Goal: Task Accomplishment & Management: Complete application form

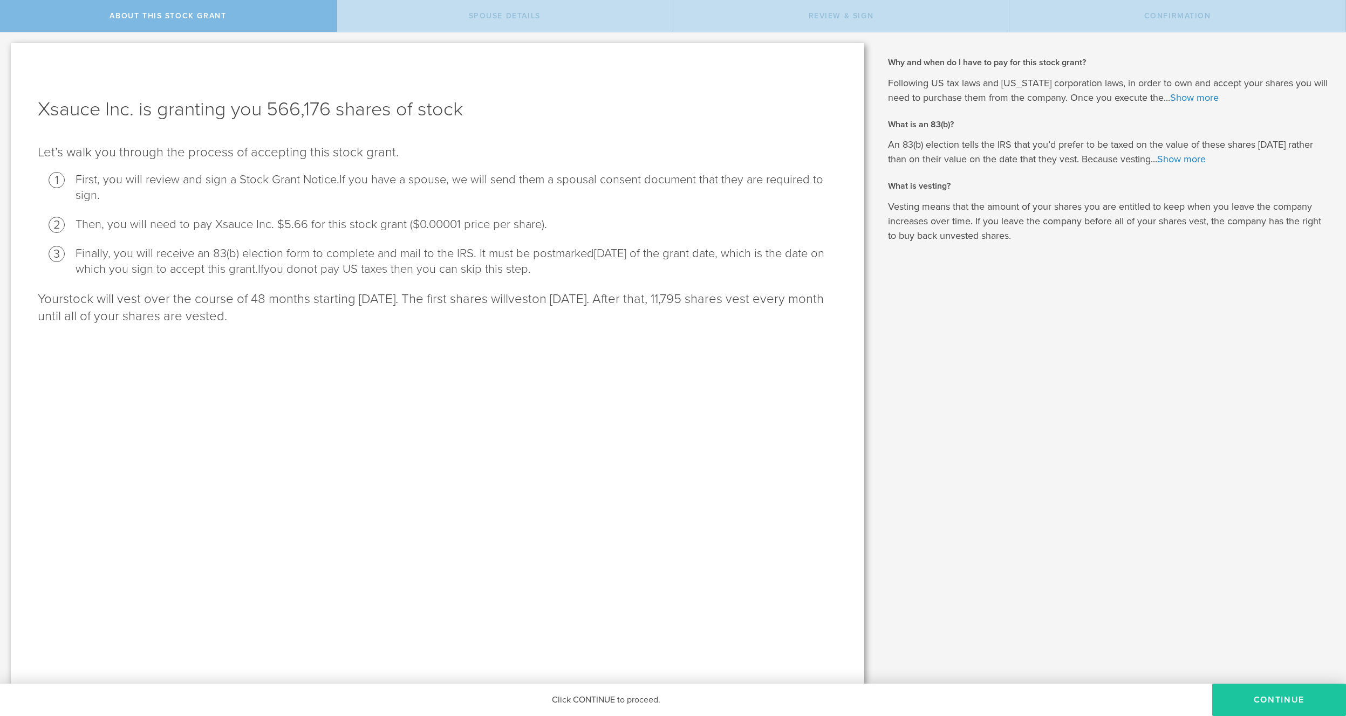
click at [1272, 699] on button "CONTINUE" at bounding box center [1279, 700] width 134 height 32
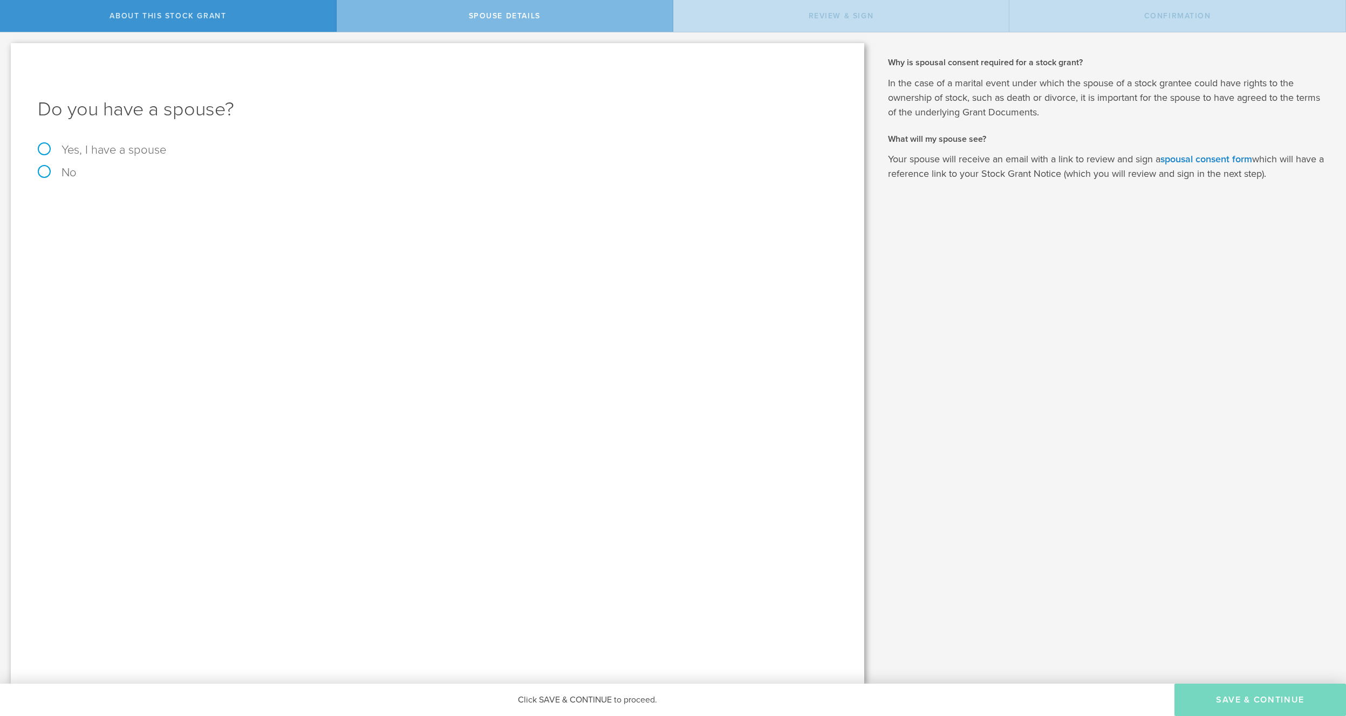
click at [59, 173] on label "No" at bounding box center [437, 173] width 799 height 12
click at [7, 50] on input "No" at bounding box center [3, 40] width 7 height 17
radio input "true"
click at [1236, 700] on button "Save & Continue" at bounding box center [1259, 700] width 171 height 32
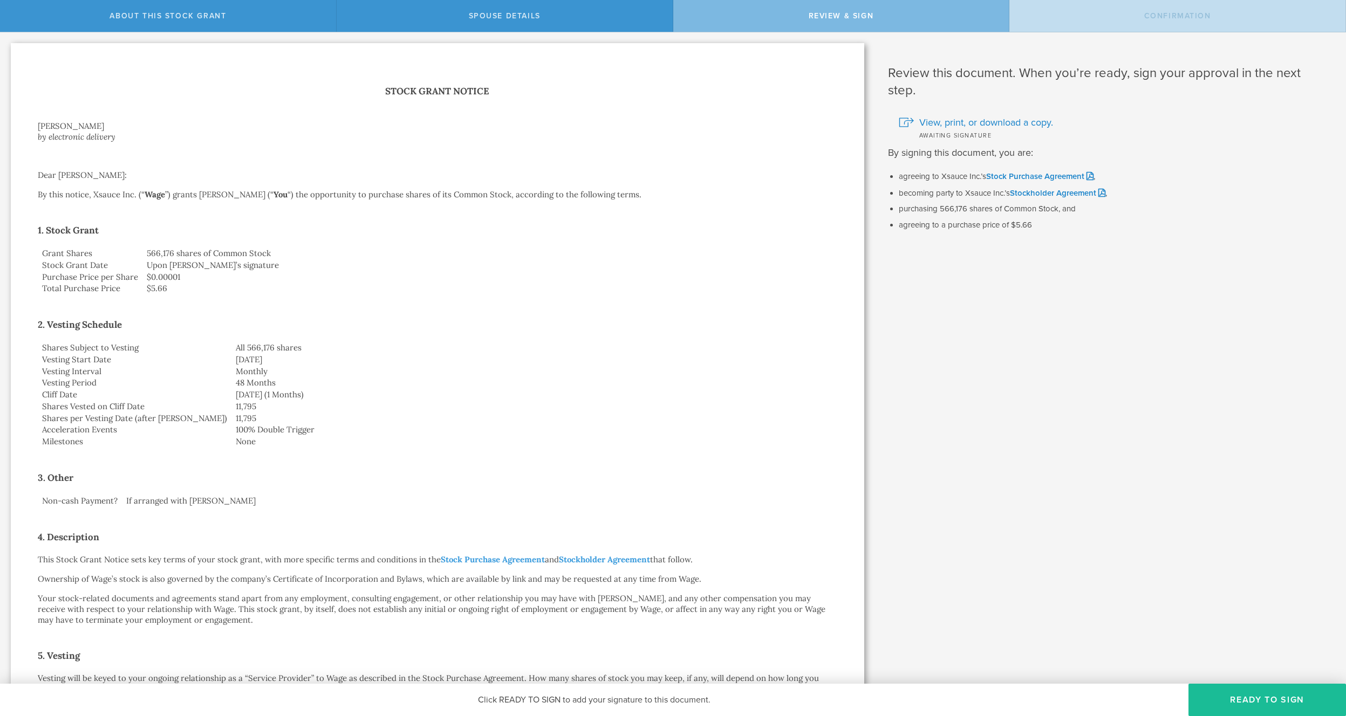
click at [589, 294] on div "Stock Grant Notice [PERSON_NAME] by electronic delivery Dear [PERSON_NAME]: By …" at bounding box center [437, 572] width 799 height 977
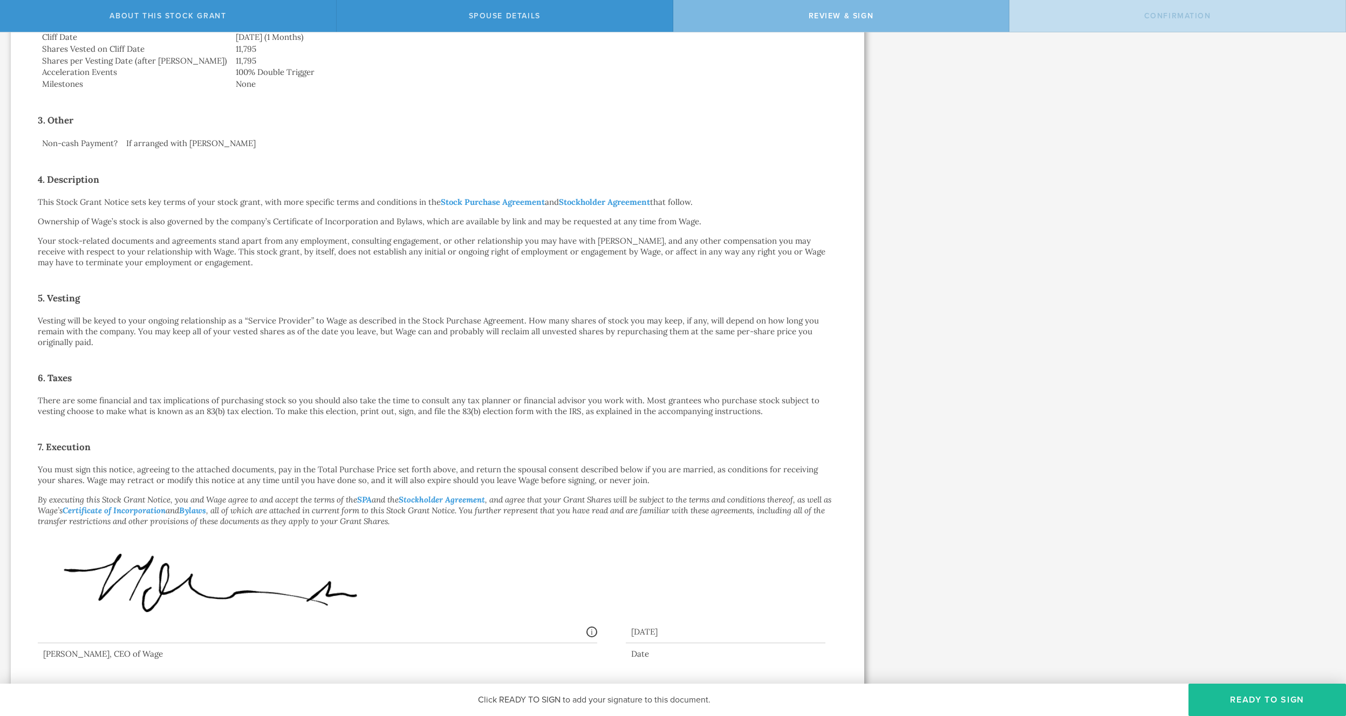
scroll to position [416, 0]
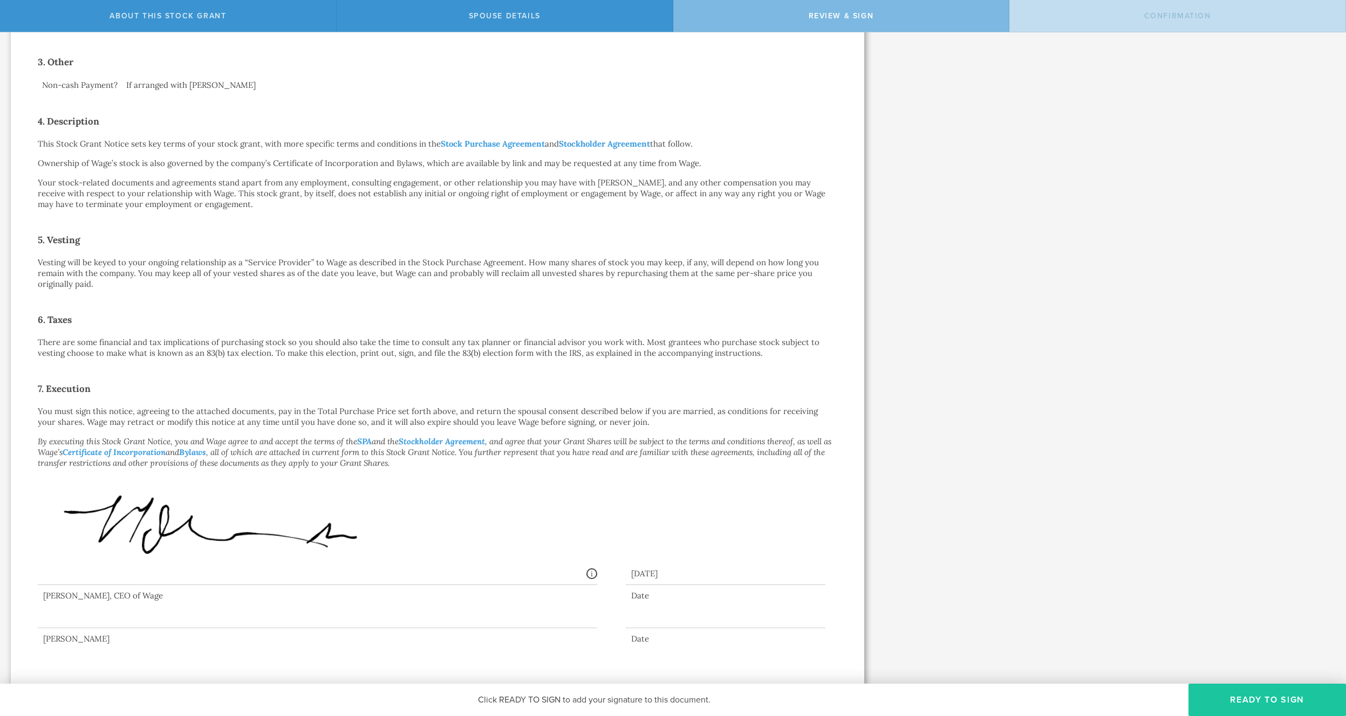
click at [1209, 701] on button "Ready to Sign" at bounding box center [1266, 700] width 157 height 32
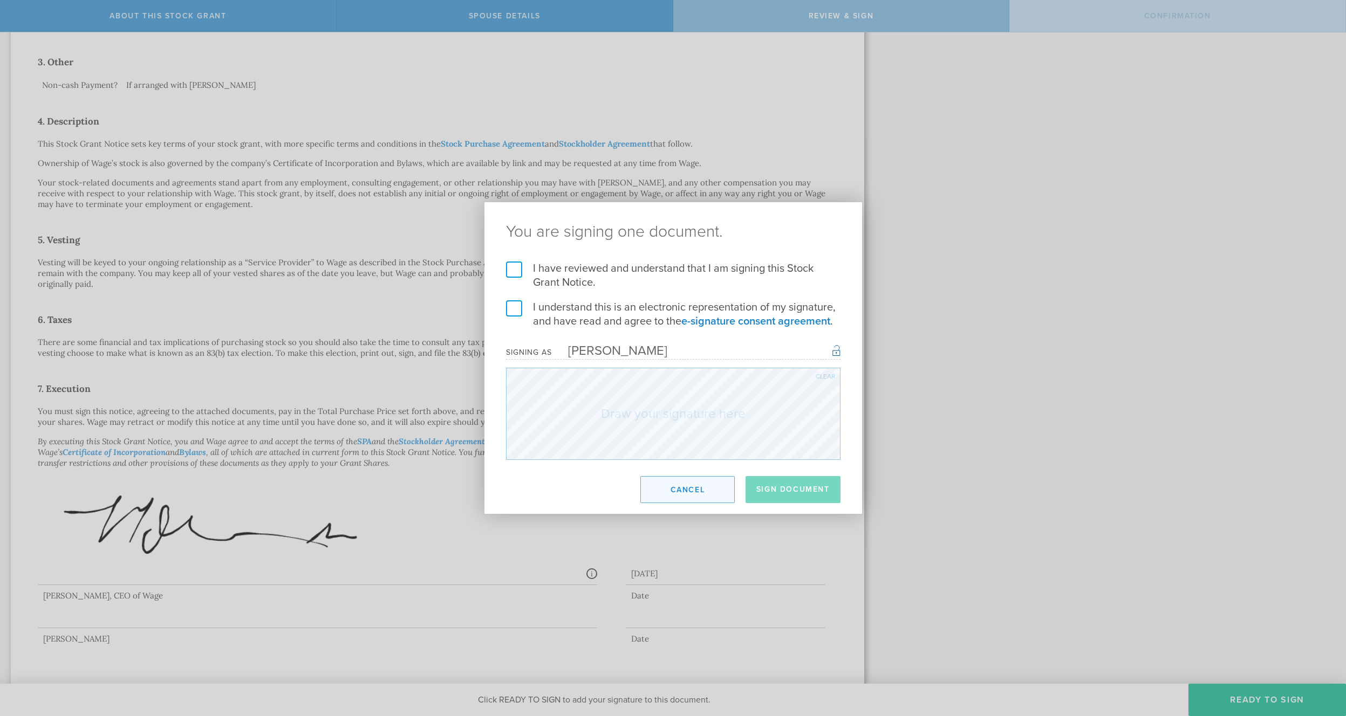
click at [671, 485] on button "Cancel" at bounding box center [687, 489] width 94 height 27
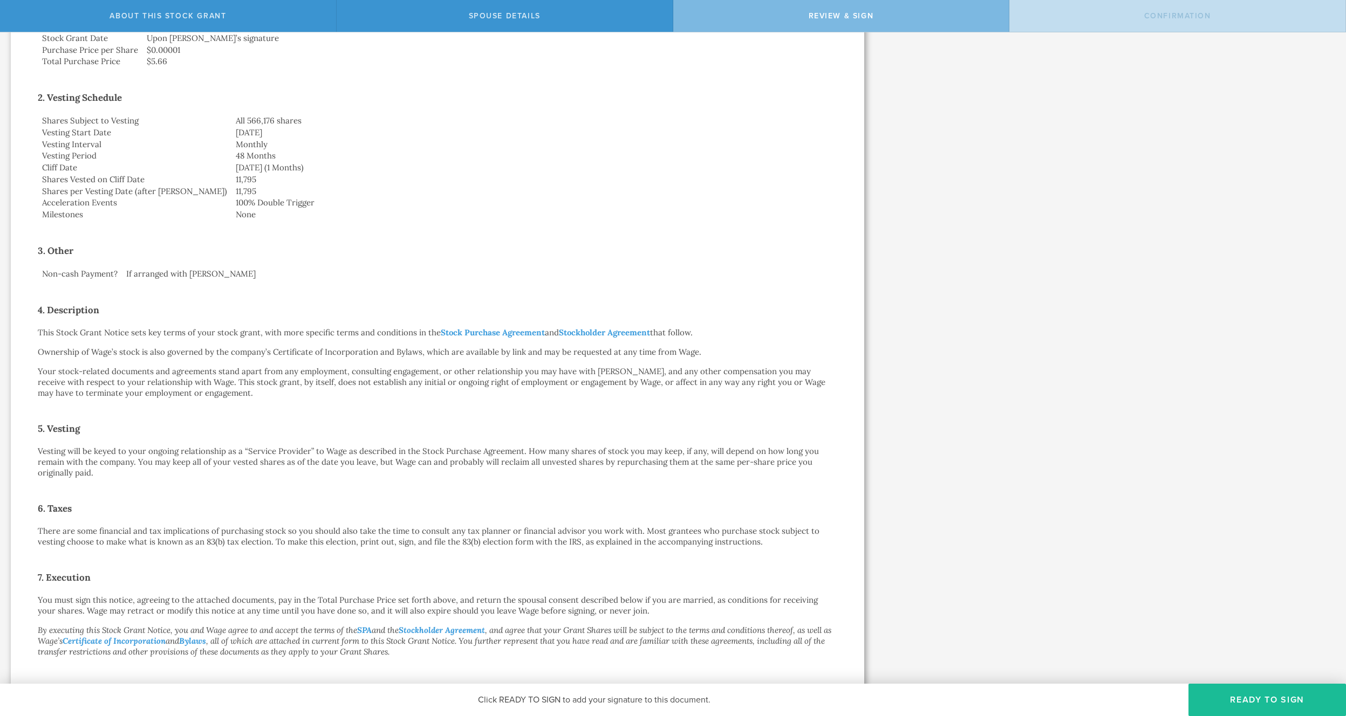
scroll to position [218, 0]
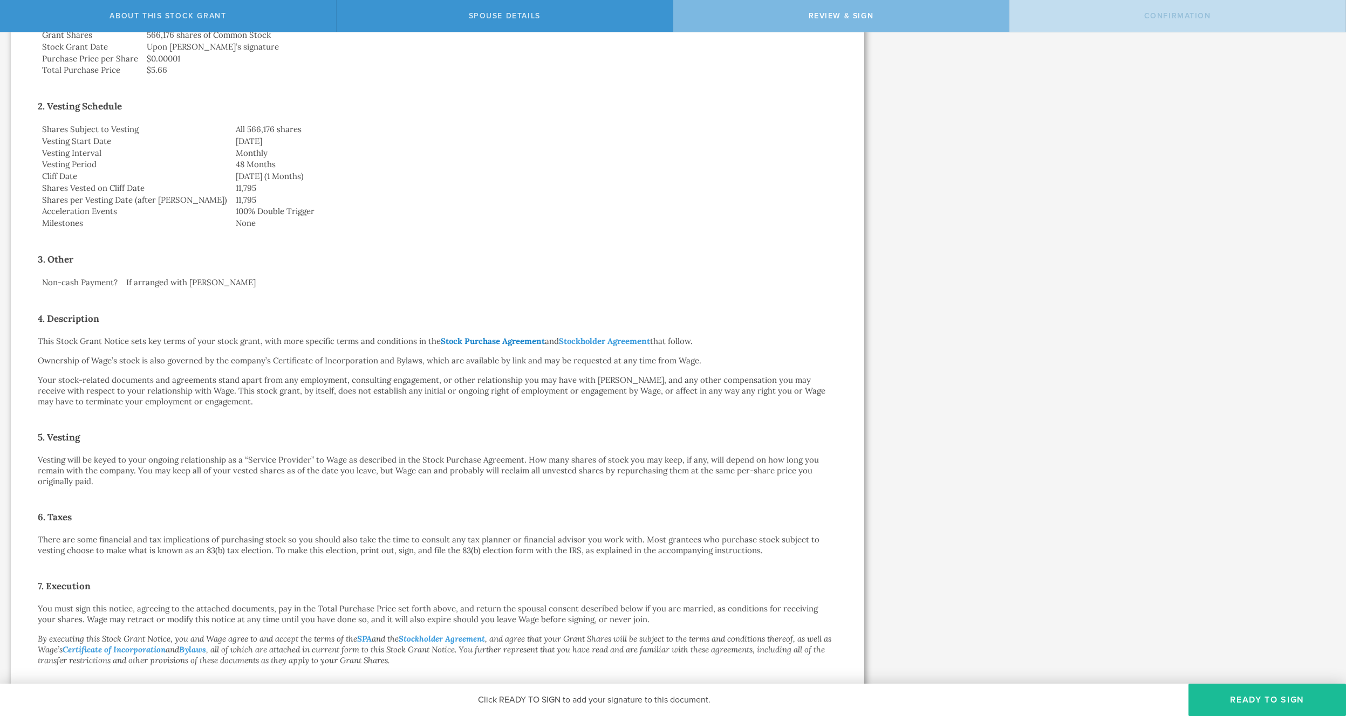
click at [518, 340] on link "Stock Purchase Agreement" at bounding box center [493, 341] width 104 height 10
click at [612, 341] on link "Stockholder Agreement" at bounding box center [604, 341] width 91 height 10
click at [1209, 700] on button "Ready to Sign" at bounding box center [1266, 700] width 157 height 32
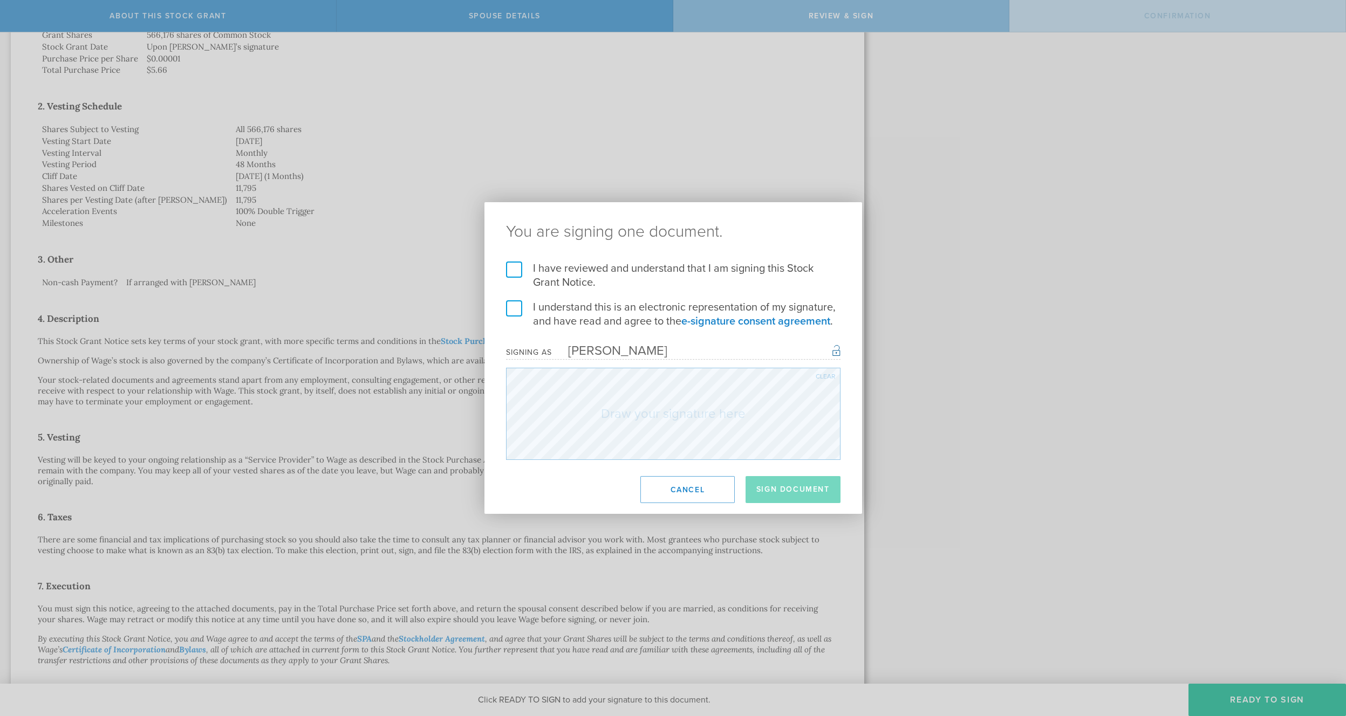
click at [513, 269] on label "I have reviewed and understand that I am signing this Stock Grant Notice." at bounding box center [673, 276] width 334 height 28
click at [0, 0] on input "I have reviewed and understand that I am signing this Stock Grant Notice." at bounding box center [0, 0] width 0 height 0
click at [512, 307] on label "I understand this is an electronic representation of my signature, and have rea…" at bounding box center [673, 314] width 334 height 28
click at [0, 0] on input "I understand this is an electronic representation of my signature, and have rea…" at bounding box center [0, 0] width 0 height 0
click at [789, 484] on button "Sign Document" at bounding box center [792, 489] width 95 height 27
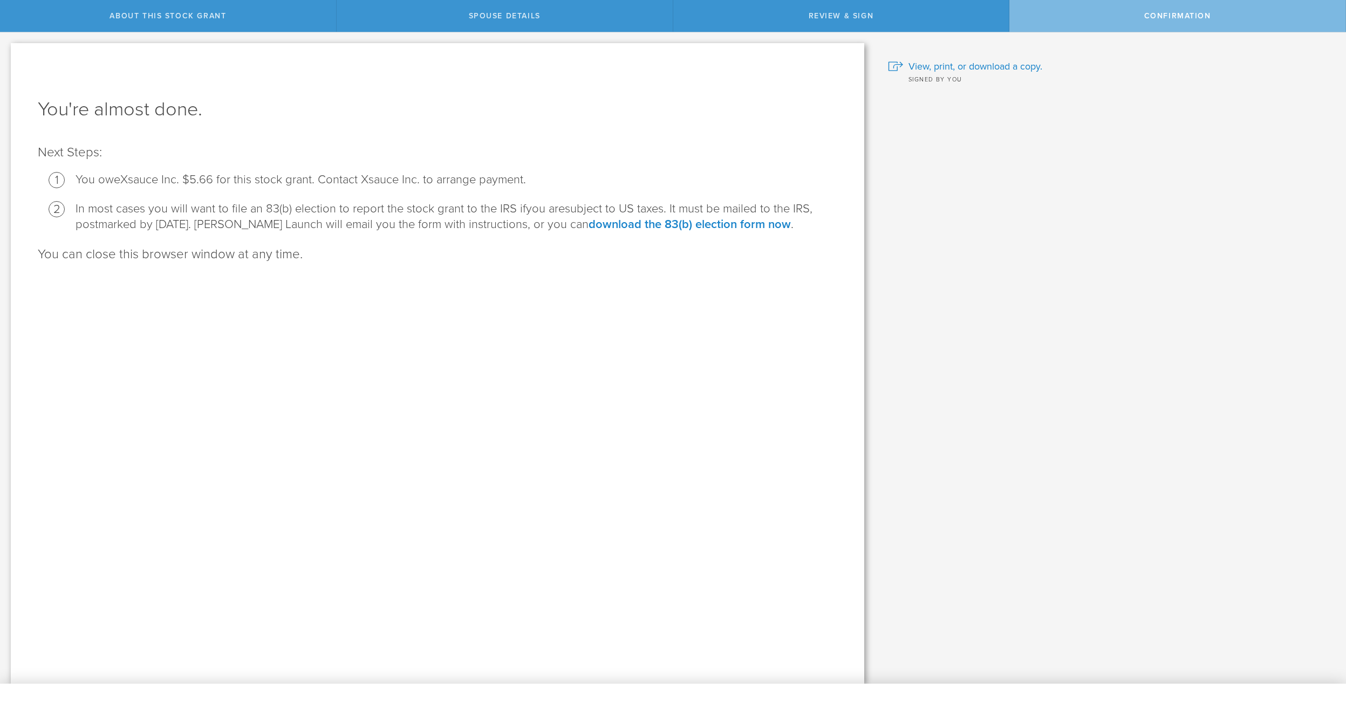
scroll to position [0, 0]
click at [943, 66] on span "View, print, or download a copy." at bounding box center [975, 66] width 134 height 14
